Goal: Task Accomplishment & Management: Complete application form

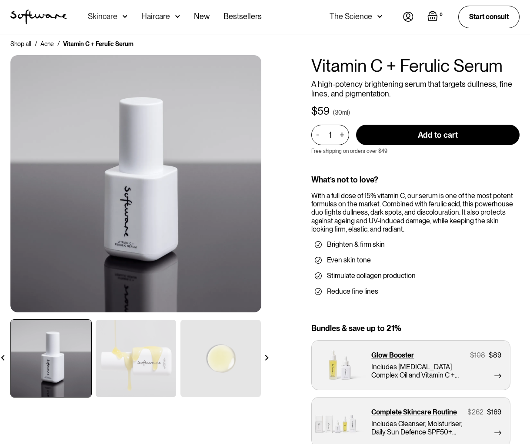
scroll to position [9, 0]
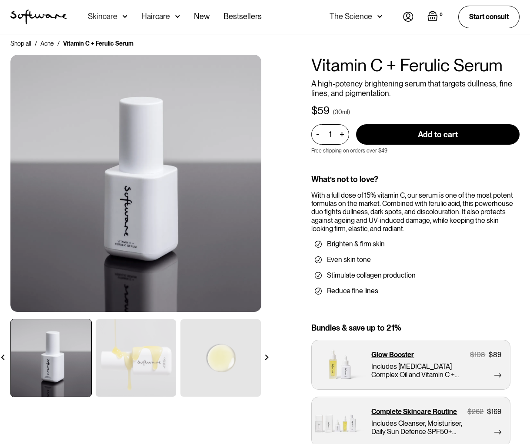
click at [377, 16] on img at bounding box center [379, 16] width 5 height 9
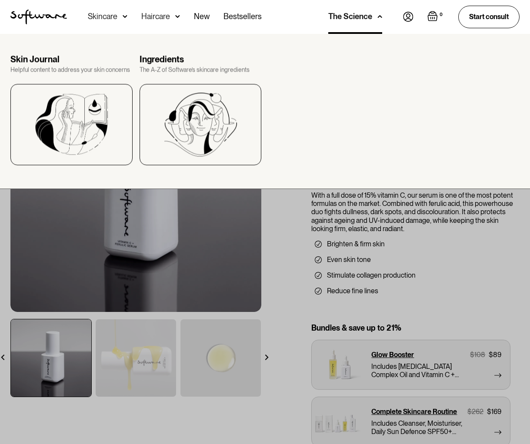
scroll to position [0, 0]
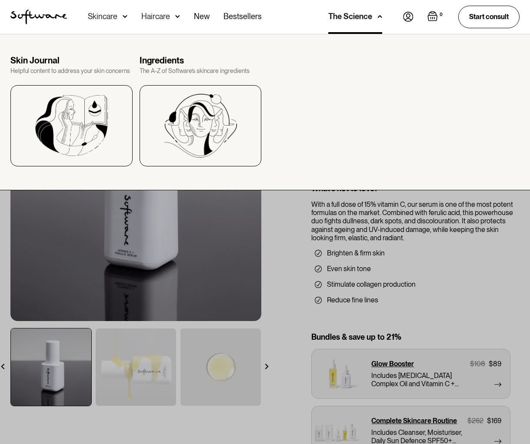
click at [376, 16] on div "The Science" at bounding box center [355, 17] width 54 height 34
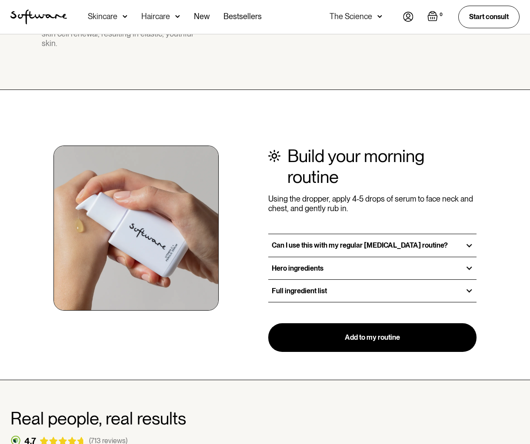
scroll to position [952, 0]
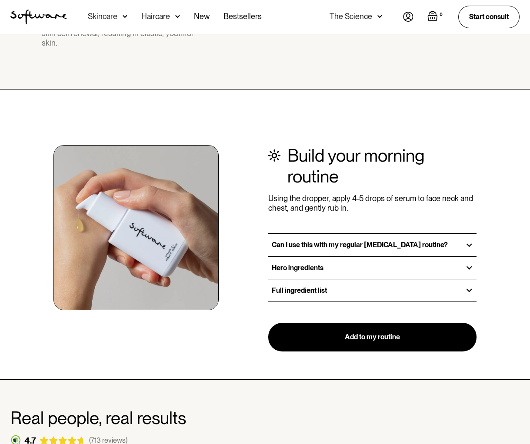
click at [358, 234] on div "Can I use this with my regular skin care routine?" at bounding box center [372, 245] width 208 height 22
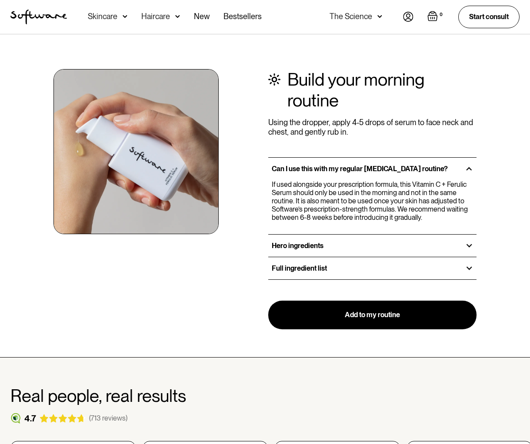
scroll to position [1077, 0]
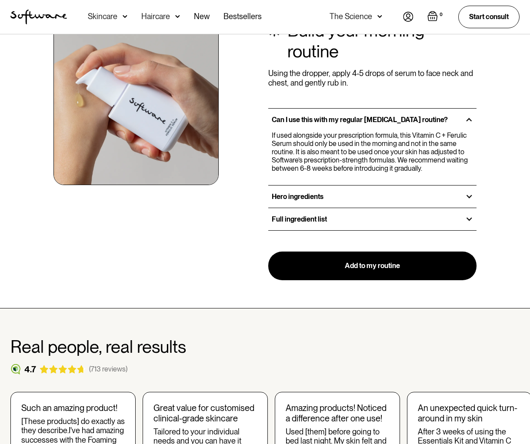
click at [320, 215] on h3 "Full ingredient list" at bounding box center [299, 219] width 55 height 8
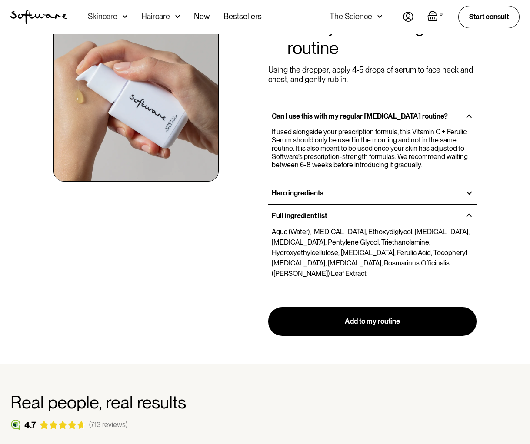
scroll to position [1078, 0]
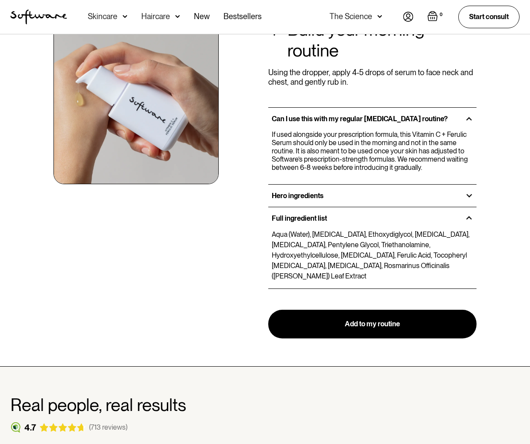
click at [308, 192] on h3 "Hero ingredients" at bounding box center [298, 196] width 52 height 8
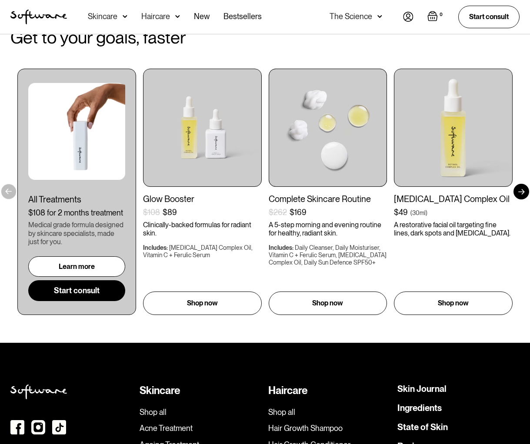
scroll to position [2533, 0]
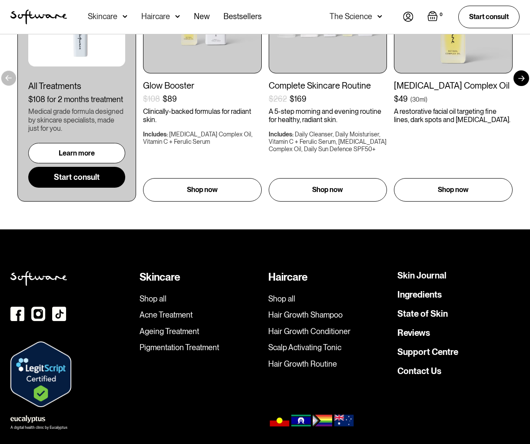
click at [410, 348] on link "Support Centre" at bounding box center [427, 352] width 61 height 9
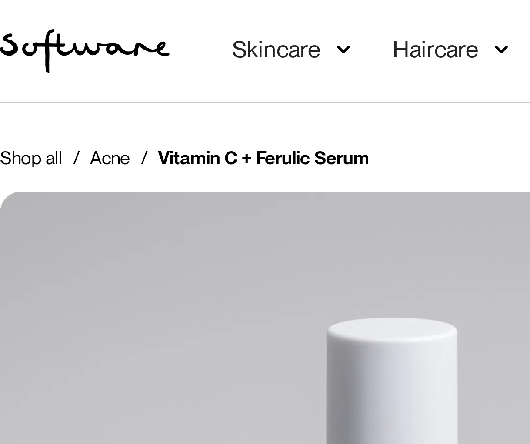
click at [158, 45] on div "Shop all / Acne / Vitamin C + Ferulic Serum Vitamin C + Ferulic Serum A high-po…" at bounding box center [265, 262] width 530 height 457
click at [158, 43] on div "Shop all / Acne / Vitamin C + Ferulic Serum Vitamin C + Ferulic Serum A high-po…" at bounding box center [265, 262] width 530 height 457
click at [152, 36] on div "Shop all / Acne / Vitamin C + Ferulic Serum Vitamin C + Ferulic Serum A high-po…" at bounding box center [265, 262] width 530 height 457
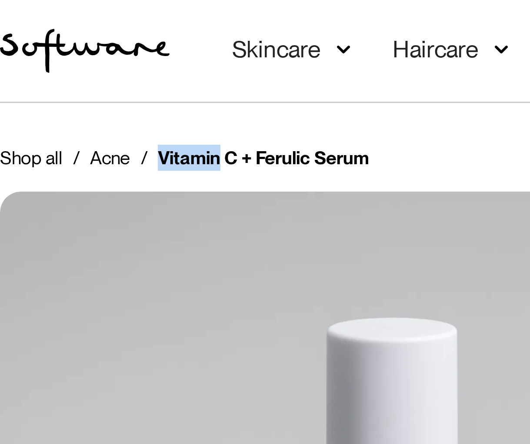
click at [151, 47] on div "Shop all / Acne / Vitamin C + Ferulic Serum Vitamin C + Ferulic Serum A high-po…" at bounding box center [265, 262] width 530 height 457
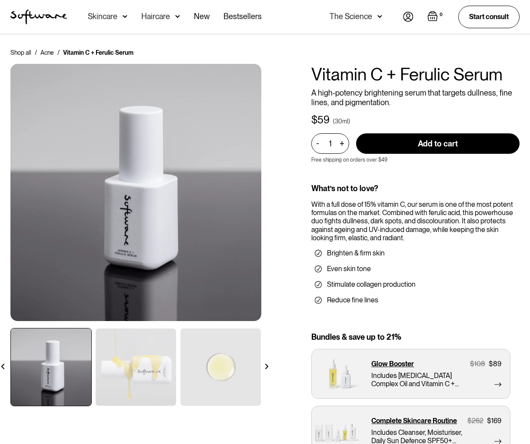
click at [40, 19] on img "home" at bounding box center [38, 17] width 57 height 15
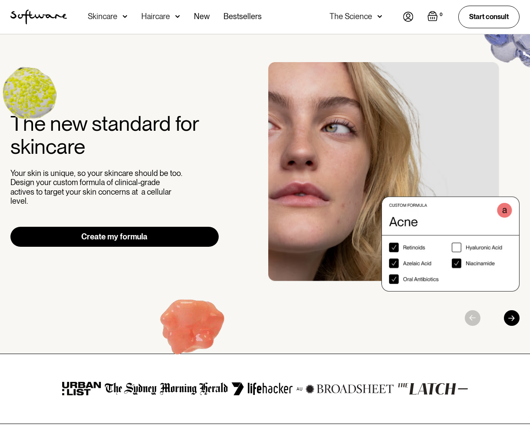
click at [452, 249] on img "1 / 3" at bounding box center [393, 179] width 251 height 235
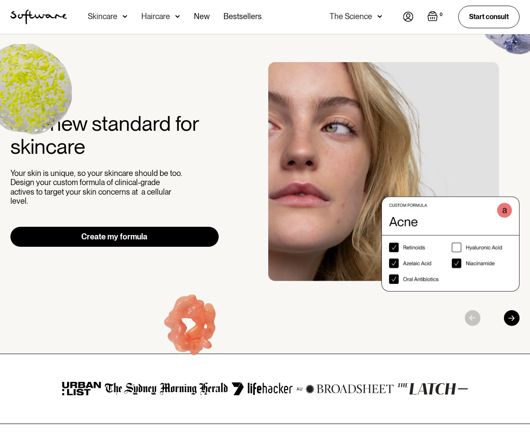
click at [459, 247] on img "1 / 3" at bounding box center [393, 179] width 251 height 235
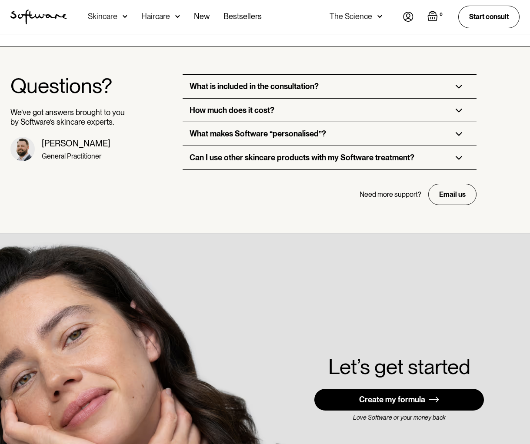
scroll to position [2244, 0]
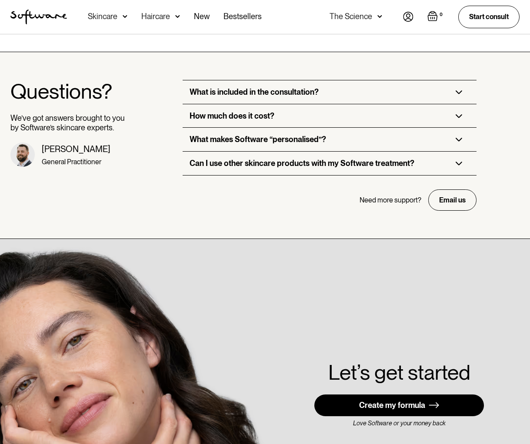
click at [313, 107] on div "How much does it cost?" at bounding box center [330, 115] width 294 height 23
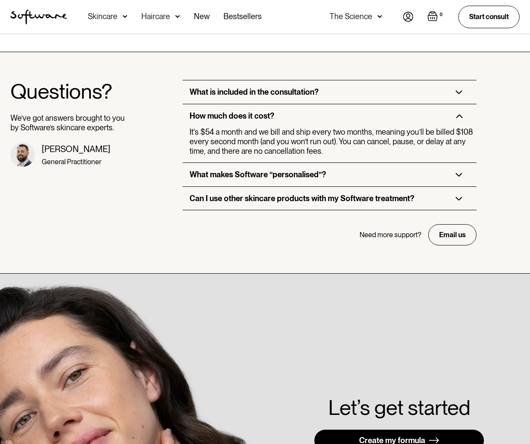
click at [365, 163] on div "What makes Software “personalised”?" at bounding box center [330, 174] width 294 height 23
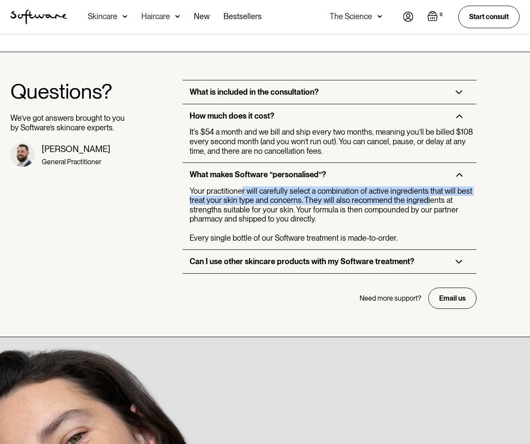
drag, startPoint x: 426, startPoint y: 190, endPoint x: 243, endPoint y: 183, distance: 183.7
click at [243, 187] on div "Your practitioner will carefully select a combination of active ingredients tha…" at bounding box center [332, 215] width 284 height 57
click at [242, 187] on div "Your practitioner will carefully select a combination of active ingredients tha…" at bounding box center [332, 215] width 284 height 57
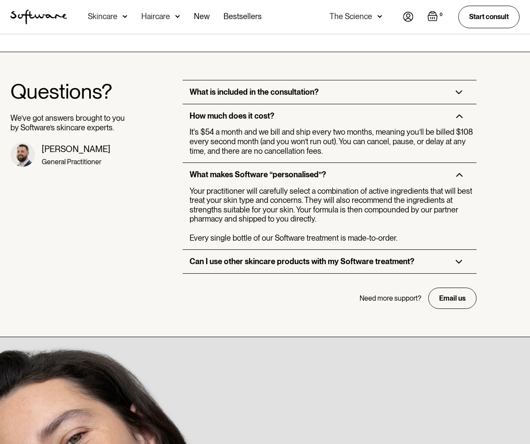
click at [382, 250] on div "Can I use other skincare products with my Software treatment?" at bounding box center [330, 261] width 294 height 23
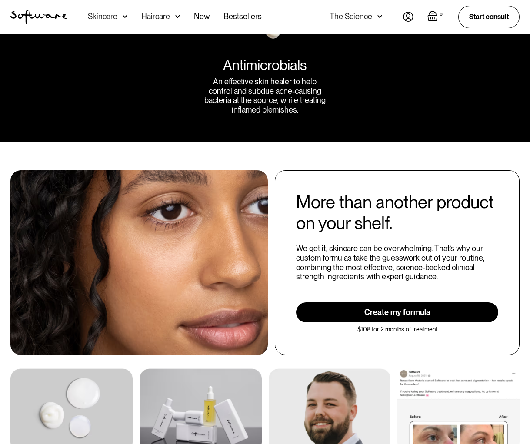
scroll to position [1535, 0]
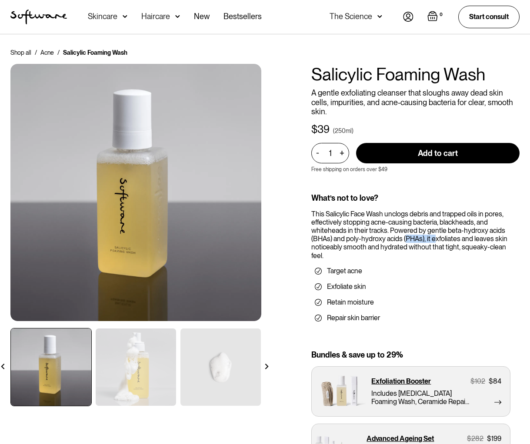
drag, startPoint x: 436, startPoint y: 228, endPoint x: 405, endPoint y: 225, distance: 31.5
click at [405, 225] on div "This Salicylic Face Wash unclogs debris and trapped oils in pores, effectively …" at bounding box center [415, 235] width 208 height 50
click at [404, 225] on div "This Salicylic Face Wash unclogs debris and trapped oils in pores, effectively …" at bounding box center [415, 235] width 208 height 50
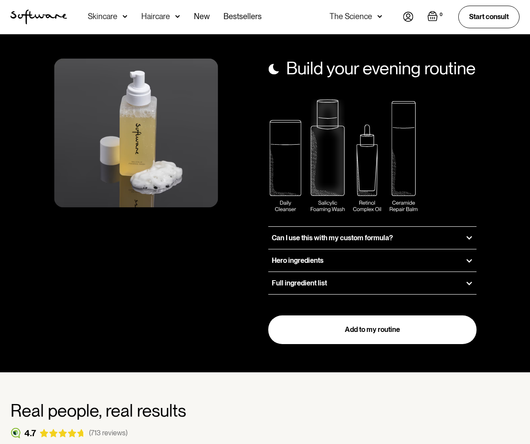
scroll to position [989, 0]
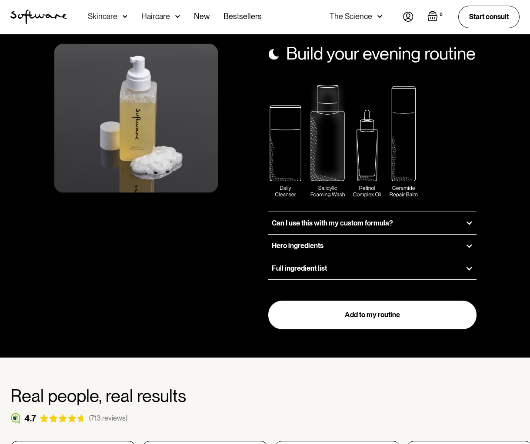
click at [356, 219] on h3 "Can I use this with my custom formula?" at bounding box center [332, 223] width 121 height 8
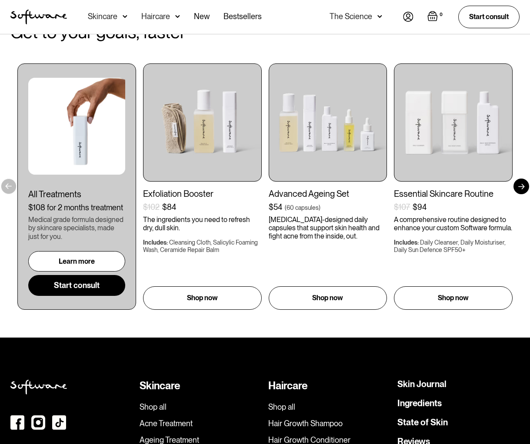
scroll to position [2197, 0]
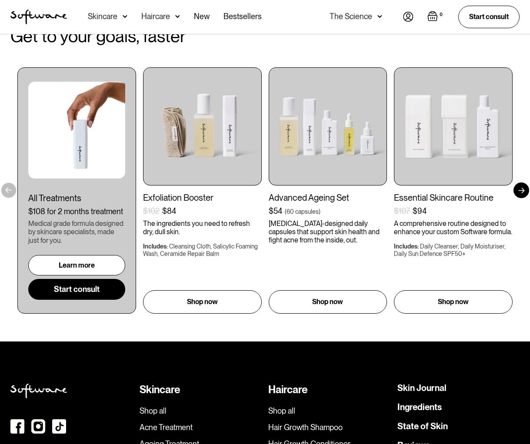
click at [79, 279] on link "Start consult" at bounding box center [76, 289] width 97 height 21
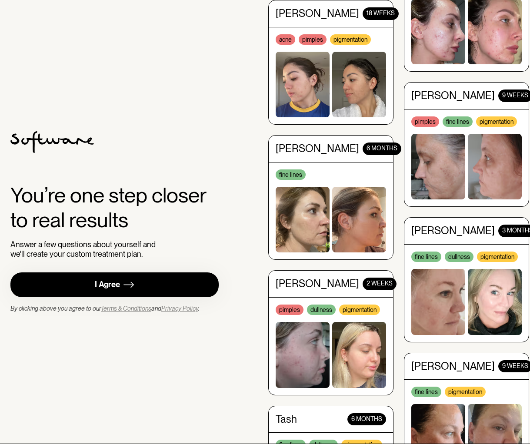
click at [147, 282] on link "I Agree" at bounding box center [114, 285] width 208 height 25
